Goal: Information Seeking & Learning: Learn about a topic

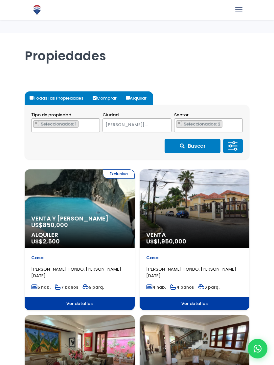
select select "1"
select select "98"
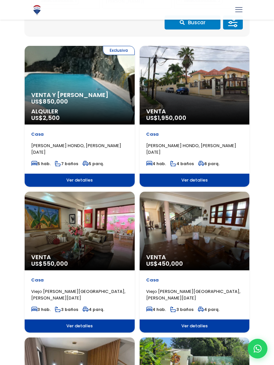
scroll to position [123, 0]
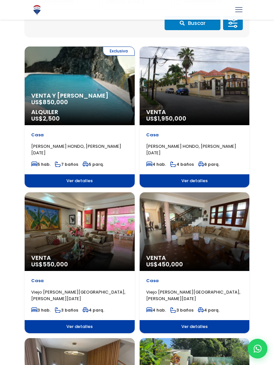
click at [134, 125] on div "Venta US$ 450,000" at bounding box center [80, 86] width 110 height 79
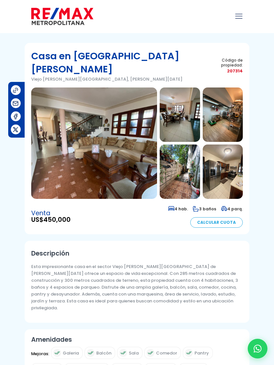
click at [112, 138] on img at bounding box center [94, 144] width 126 height 112
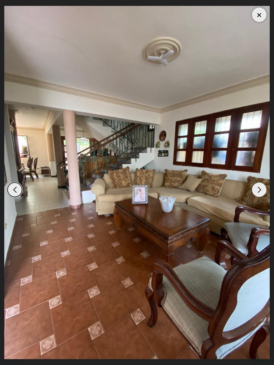
click at [261, 189] on div "Next slide" at bounding box center [259, 190] width 14 height 14
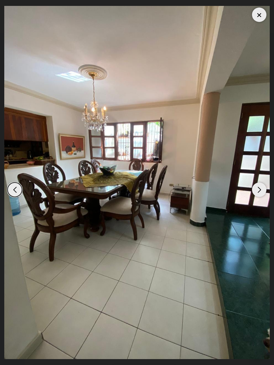
click at [262, 191] on div "Next slide" at bounding box center [259, 190] width 14 height 14
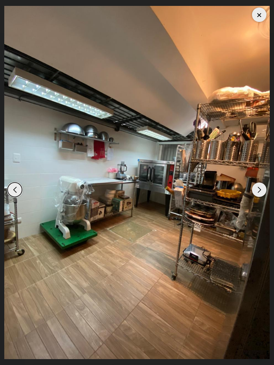
click at [260, 190] on div "Next slide" at bounding box center [259, 190] width 14 height 14
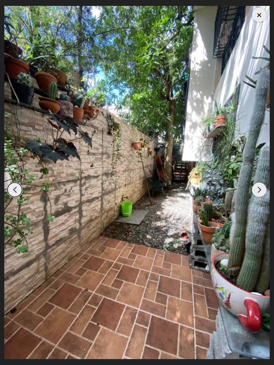
click at [260, 190] on div "Next slide" at bounding box center [259, 190] width 14 height 14
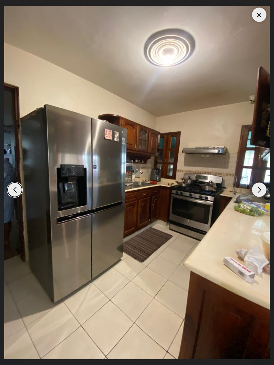
click at [260, 193] on div "Next slide" at bounding box center [259, 190] width 14 height 14
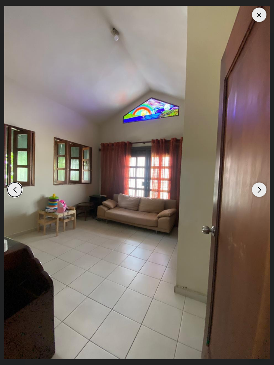
click at [262, 193] on div "Next slide" at bounding box center [259, 190] width 14 height 14
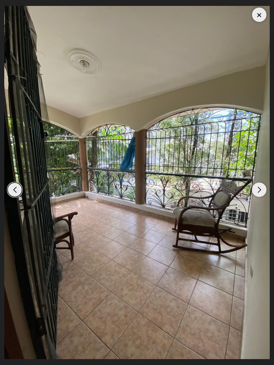
click at [259, 192] on div "Next slide" at bounding box center [259, 190] width 14 height 14
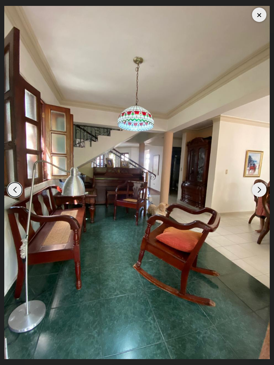
click at [262, 191] on div "Next slide" at bounding box center [259, 190] width 14 height 14
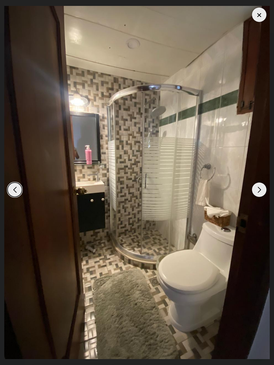
click at [260, 193] on div "Next slide" at bounding box center [259, 190] width 14 height 14
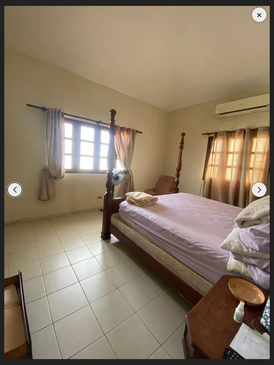
click at [262, 193] on div "Next slide" at bounding box center [259, 190] width 14 height 14
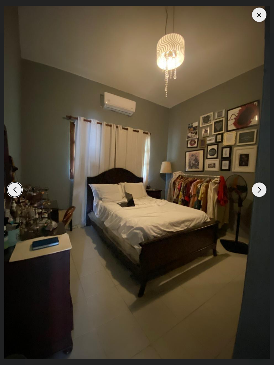
click at [259, 192] on div "Next slide" at bounding box center [259, 190] width 14 height 14
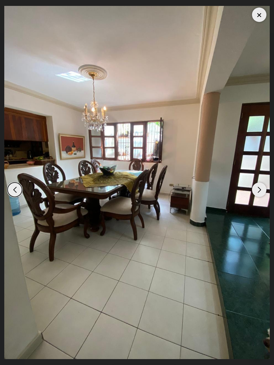
click at [264, 190] on div "Next slide" at bounding box center [259, 190] width 14 height 14
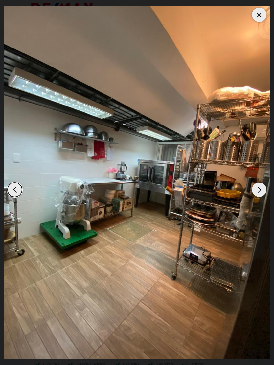
scroll to position [4, 0]
click at [257, 186] on img "3 / 11" at bounding box center [136, 182] width 265 height 353
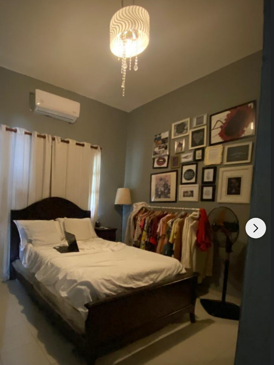
scroll to position [0, 0]
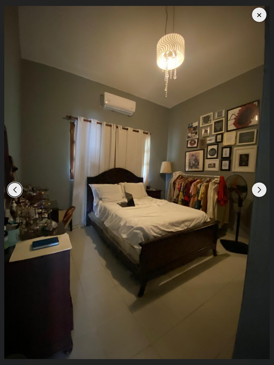
click at [259, 186] on div "Next slide" at bounding box center [259, 190] width 14 height 14
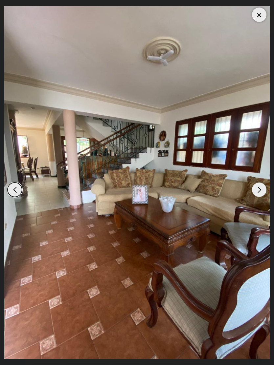
click at [258, 193] on div "Next slide" at bounding box center [259, 190] width 14 height 14
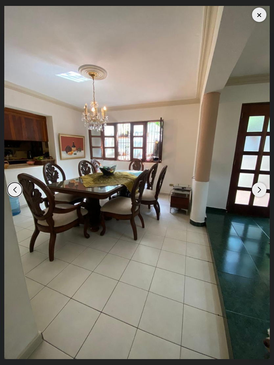
click at [260, 192] on div "Next slide" at bounding box center [259, 190] width 14 height 14
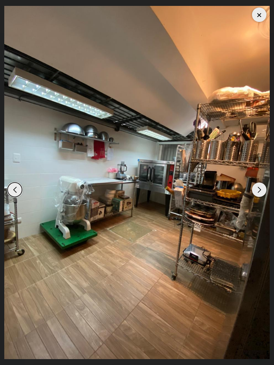
click at [257, 194] on div "Next slide" at bounding box center [259, 190] width 14 height 14
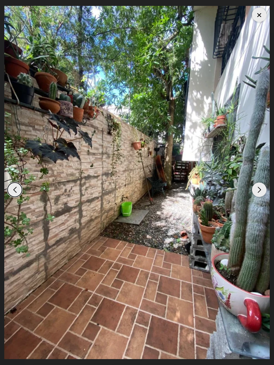
click at [262, 188] on div "Next slide" at bounding box center [259, 190] width 14 height 14
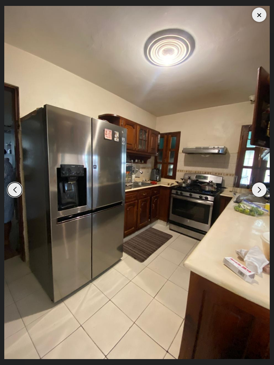
click at [259, 187] on div "Next slide" at bounding box center [259, 190] width 14 height 14
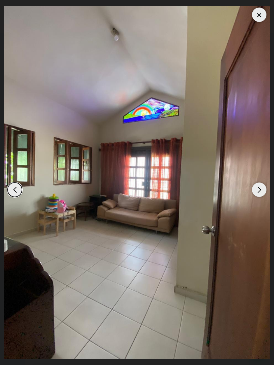
click at [262, 190] on div "Next slide" at bounding box center [259, 190] width 14 height 14
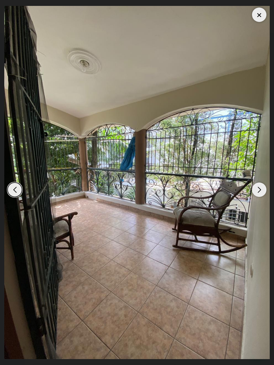
click at [261, 187] on div "Next slide" at bounding box center [259, 190] width 14 height 14
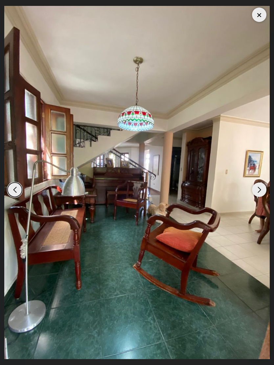
click at [263, 192] on div "Next slide" at bounding box center [259, 190] width 14 height 14
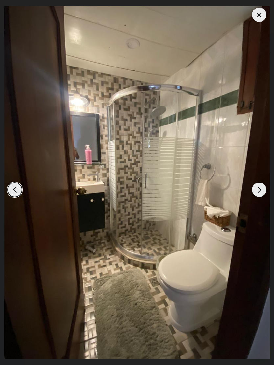
click at [261, 190] on div "Next slide" at bounding box center [259, 190] width 14 height 14
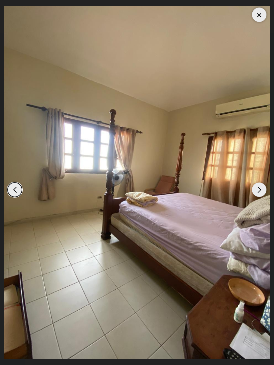
click at [262, 189] on div "Next slide" at bounding box center [259, 190] width 14 height 14
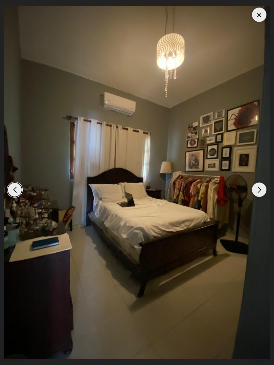
click at [262, 190] on div "Next slide" at bounding box center [259, 190] width 14 height 14
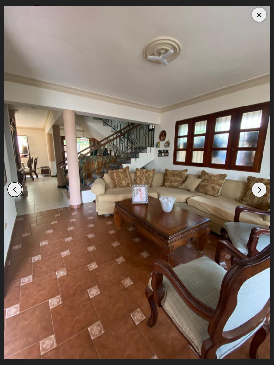
scroll to position [183, 0]
click at [257, 19] on div at bounding box center [259, 15] width 14 height 14
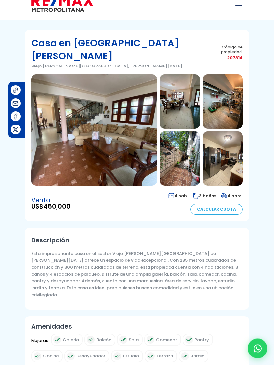
scroll to position [0, 0]
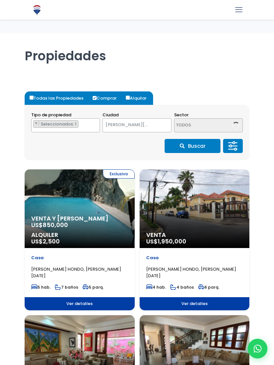
select select "1"
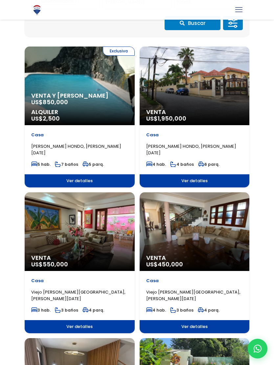
select select "98"
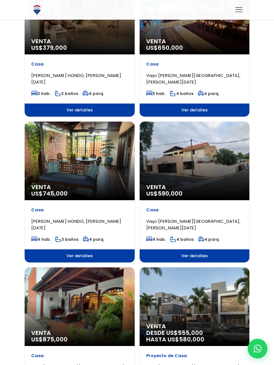
scroll to position [772, 0]
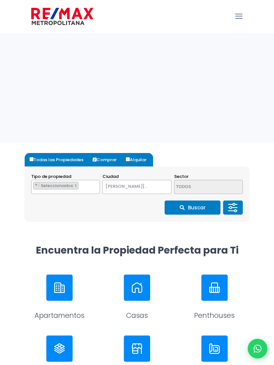
select select "house"
select select "1"
